Goal: Task Accomplishment & Management: Manage account settings

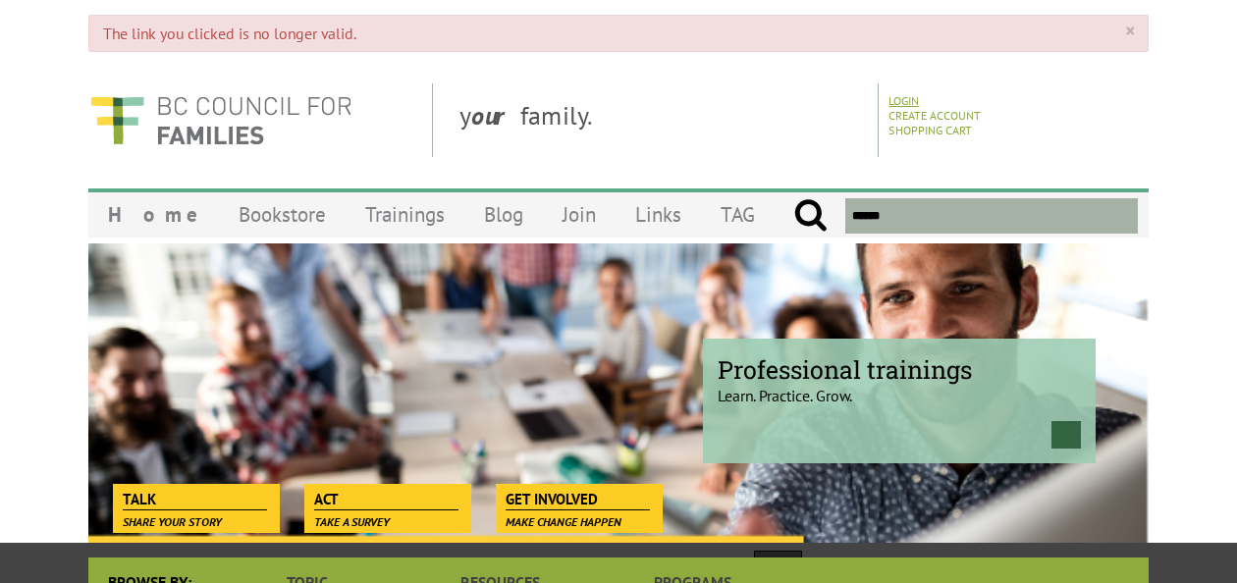
click at [905, 102] on link "Login" at bounding box center [904, 100] width 30 height 15
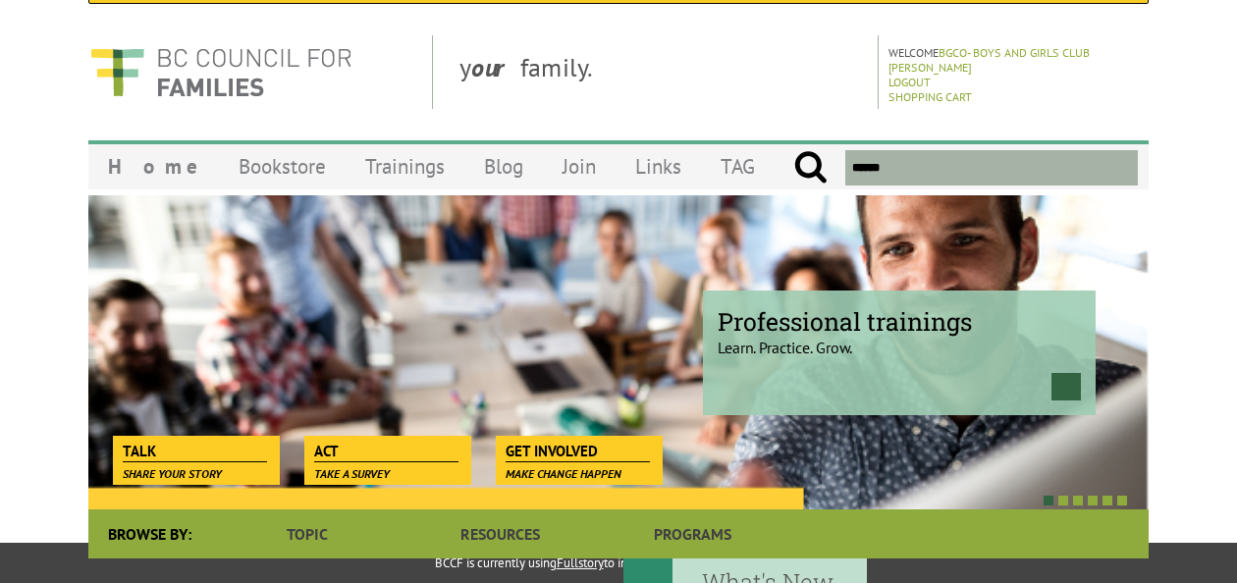
scroll to position [47, 0]
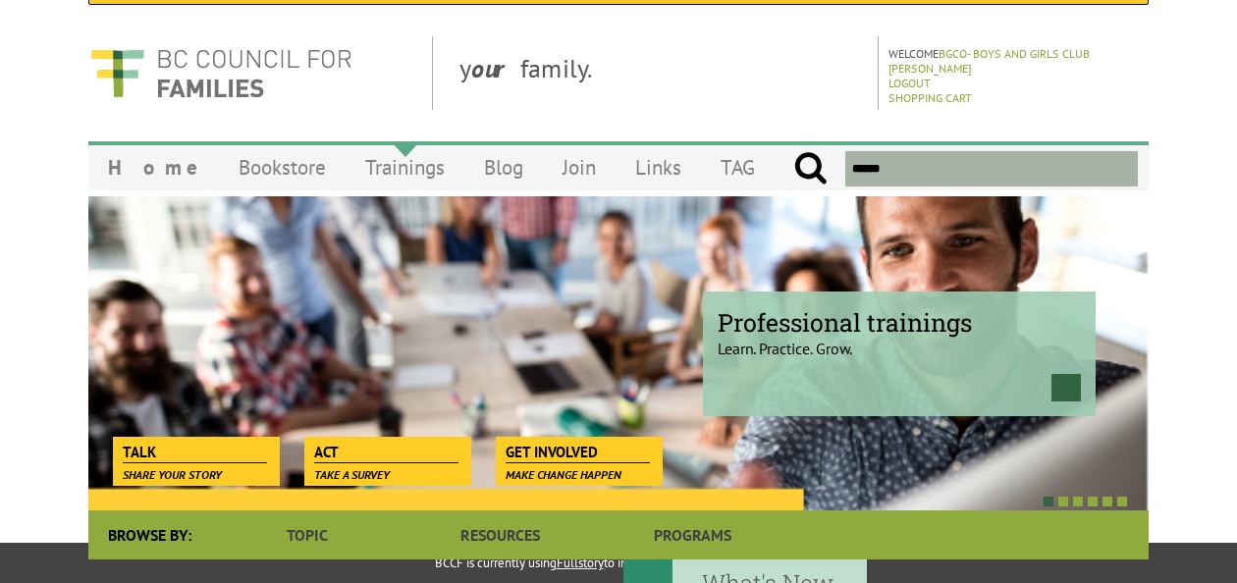
click at [371, 163] on link "Trainings" at bounding box center [405, 167] width 119 height 46
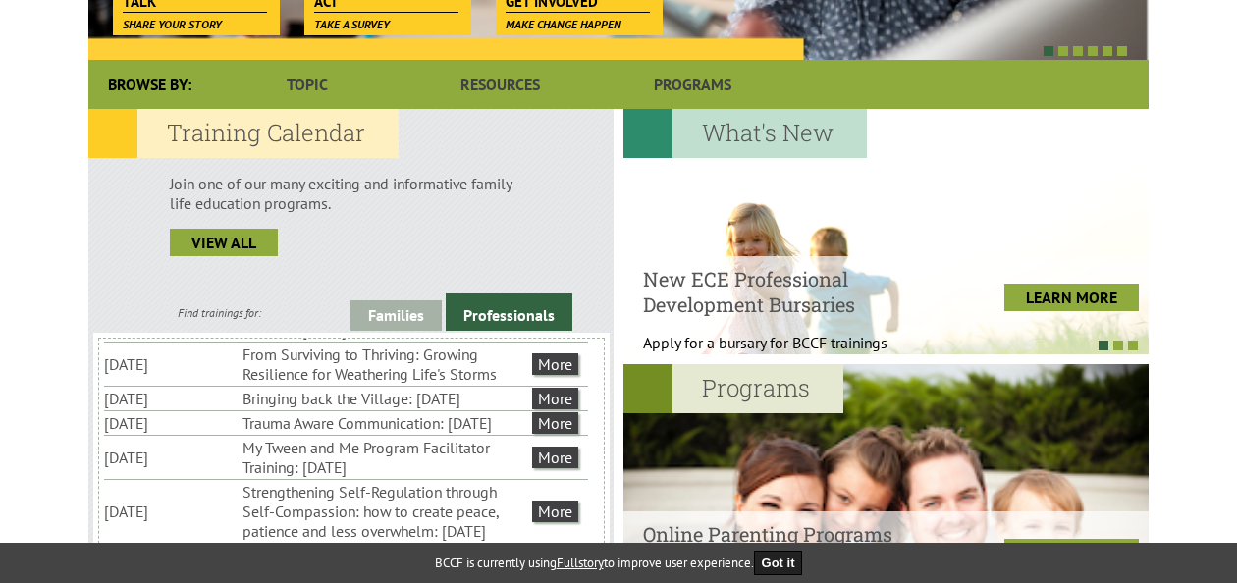
scroll to position [158, 0]
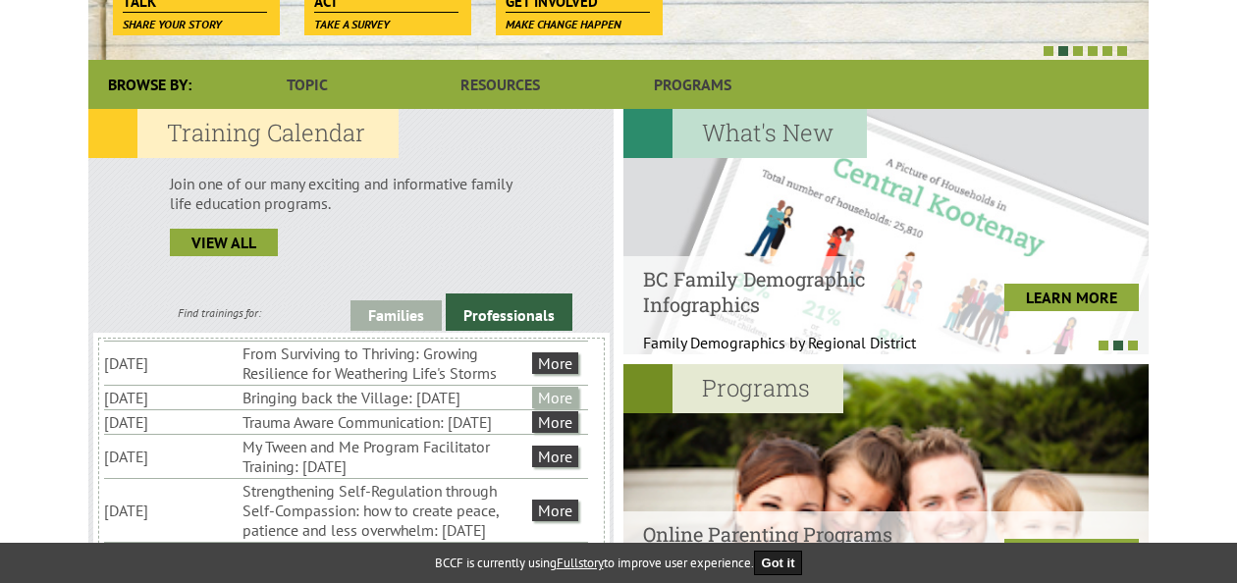
click at [554, 409] on link "More" at bounding box center [555, 398] width 46 height 22
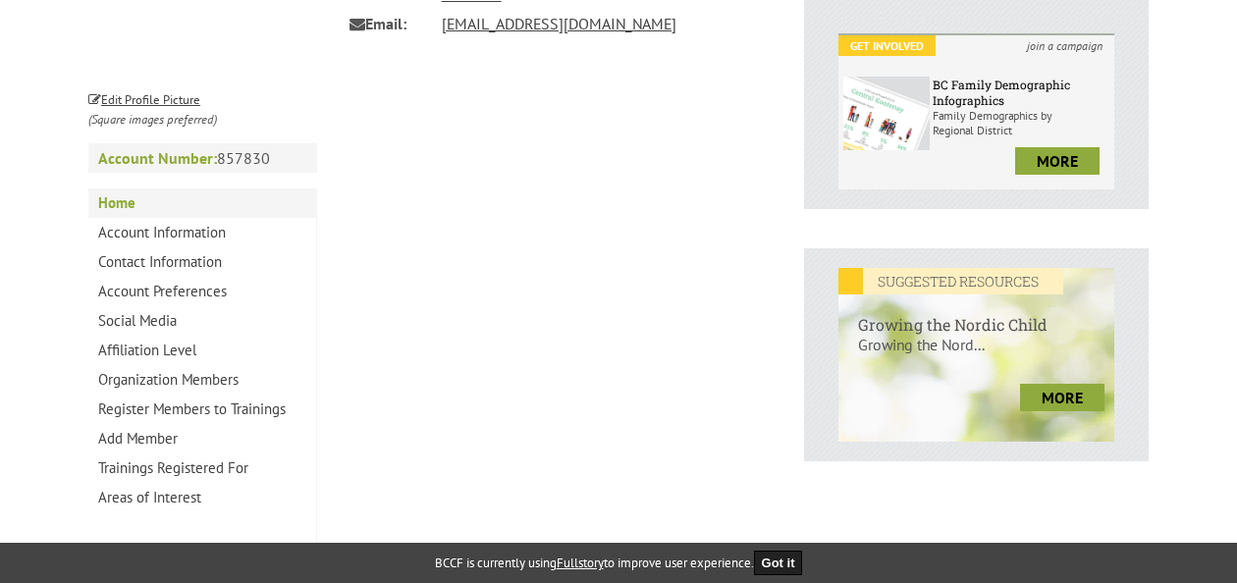
scroll to position [627, 0]
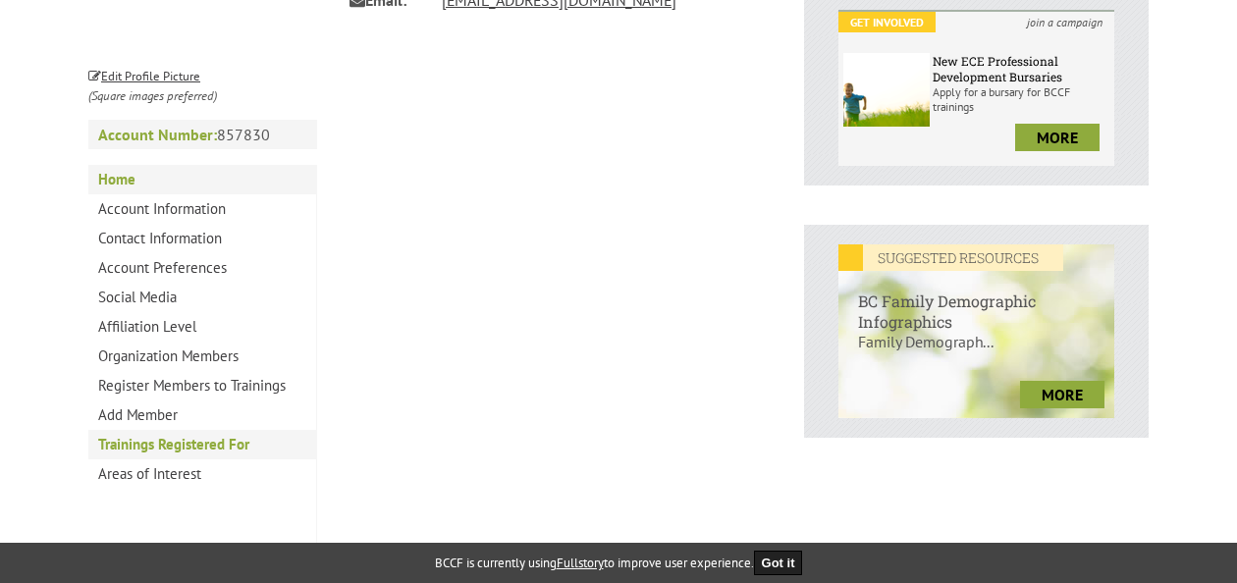
click at [225, 447] on link "Trainings Registered For" at bounding box center [202, 444] width 228 height 29
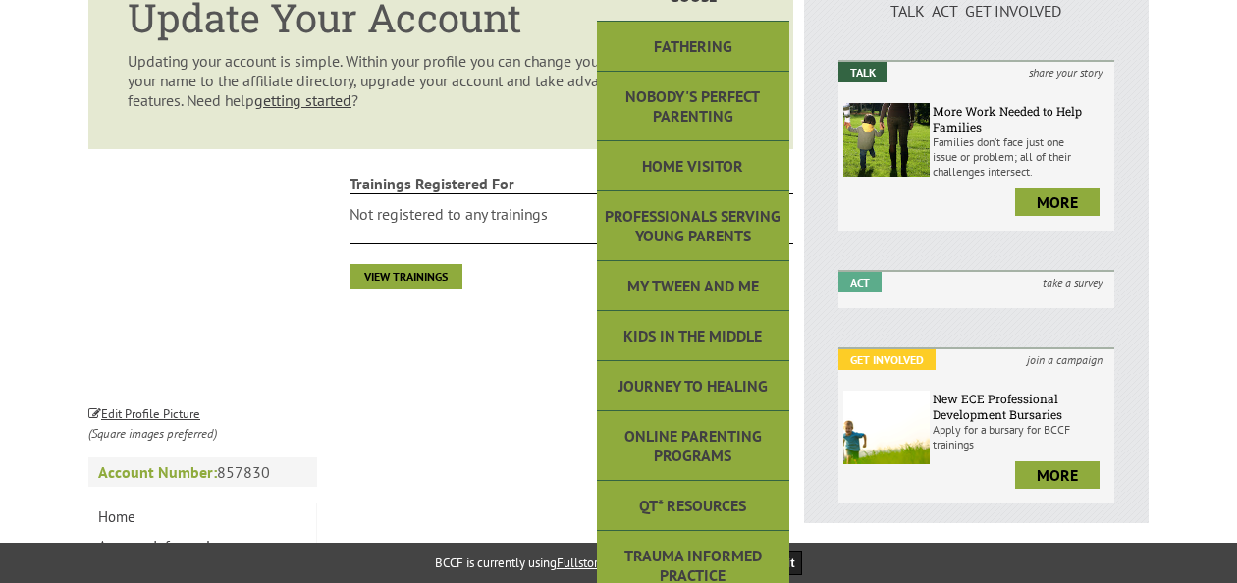
scroll to position [349, 0]
